Goal: Share content

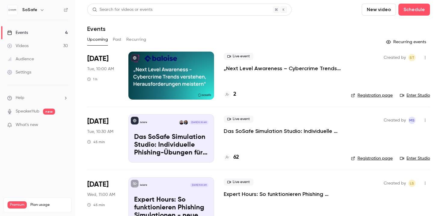
click at [116, 36] on button "Past" at bounding box center [117, 40] width 9 height 10
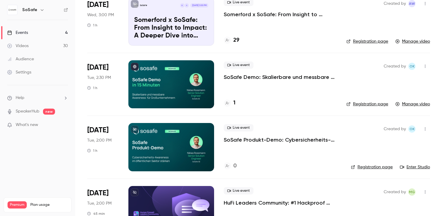
scroll to position [183, 0]
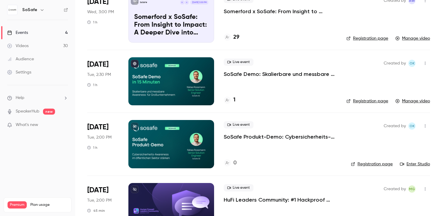
click at [282, 75] on p "SoSafe Demo: Skalierbare und messbare Awareness für Großunternehmen" at bounding box center [280, 74] width 113 height 7
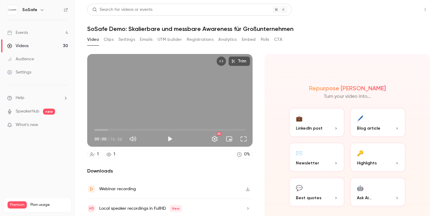
click at [398, 13] on button "Share" at bounding box center [404, 10] width 24 height 12
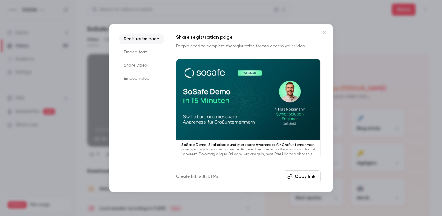
click at [312, 179] on button "Copy link" at bounding box center [301, 177] width 37 height 12
